Goal: Information Seeking & Learning: Learn about a topic

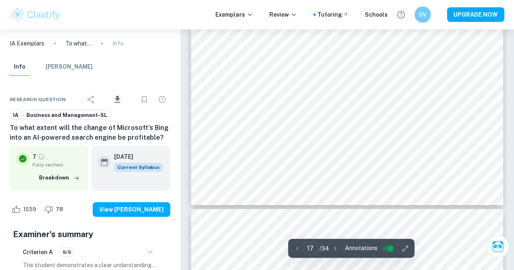
scroll to position [7593, 0]
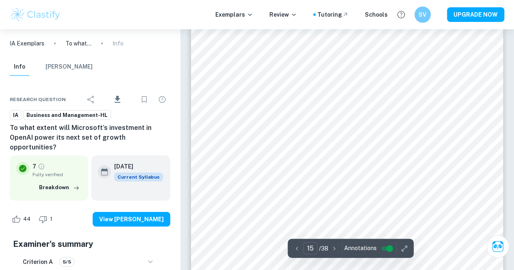
scroll to position [6037, 0]
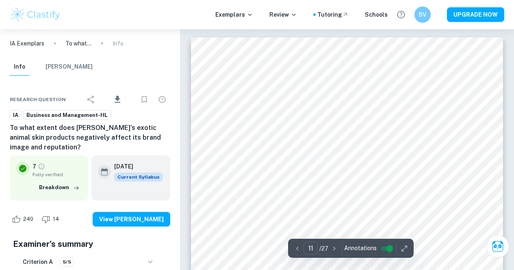
scroll to position [4245, 0]
